Goal: Browse casually

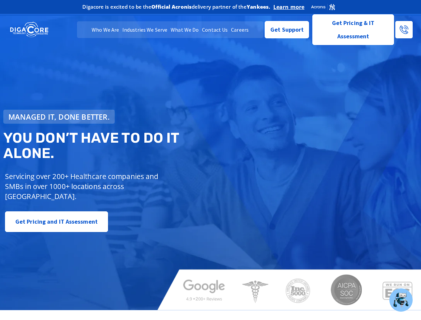
click at [59, 117] on span "Managed IT, done better." at bounding box center [58, 116] width 101 height 7
